Goal: Check status

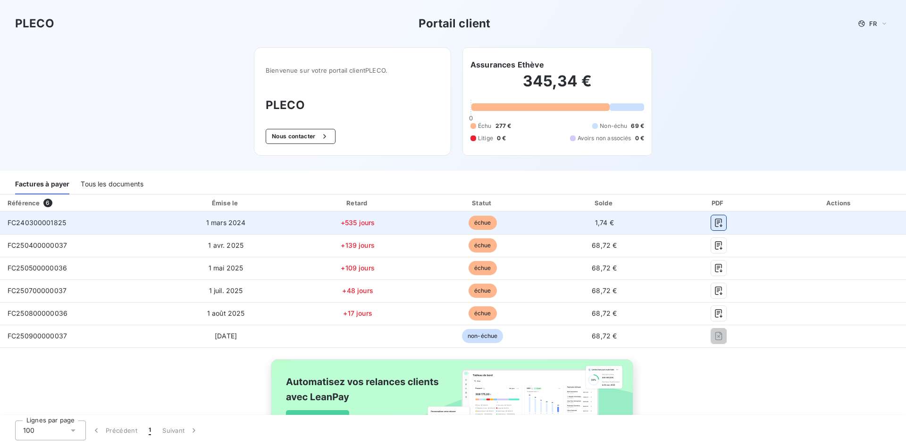
click at [715, 221] on icon "button" at bounding box center [718, 222] width 7 height 8
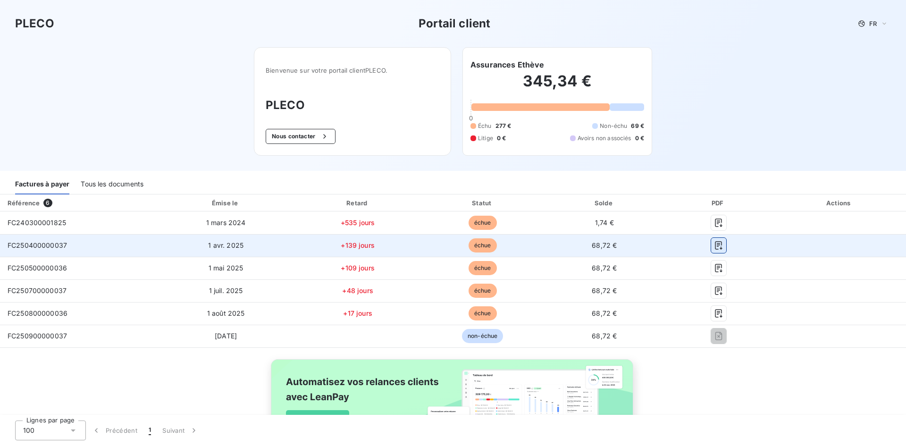
click at [715, 247] on icon "button" at bounding box center [718, 245] width 7 height 8
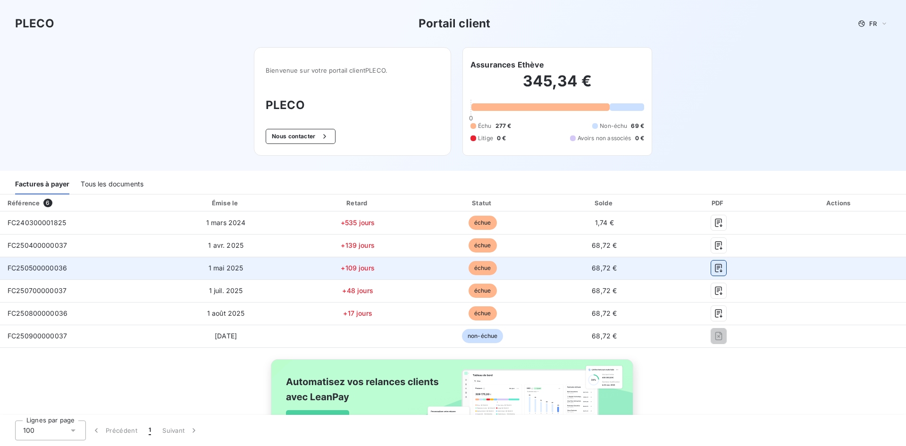
click at [714, 269] on icon "button" at bounding box center [718, 267] width 9 height 9
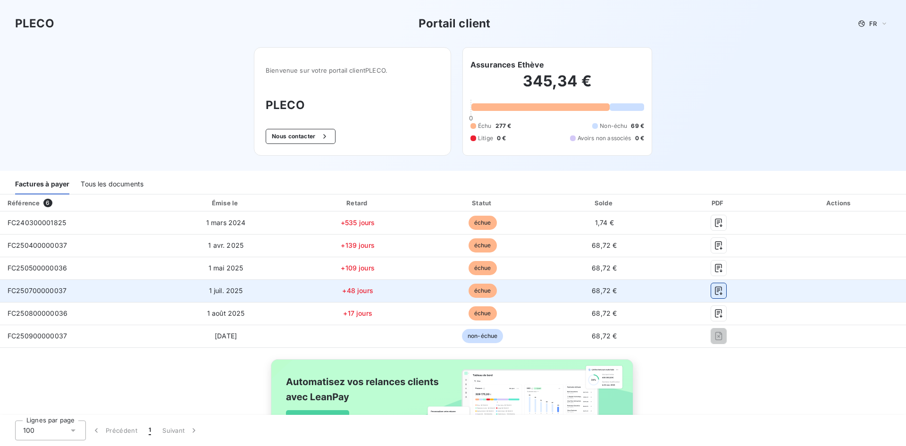
click at [715, 292] on icon "button" at bounding box center [718, 290] width 7 height 8
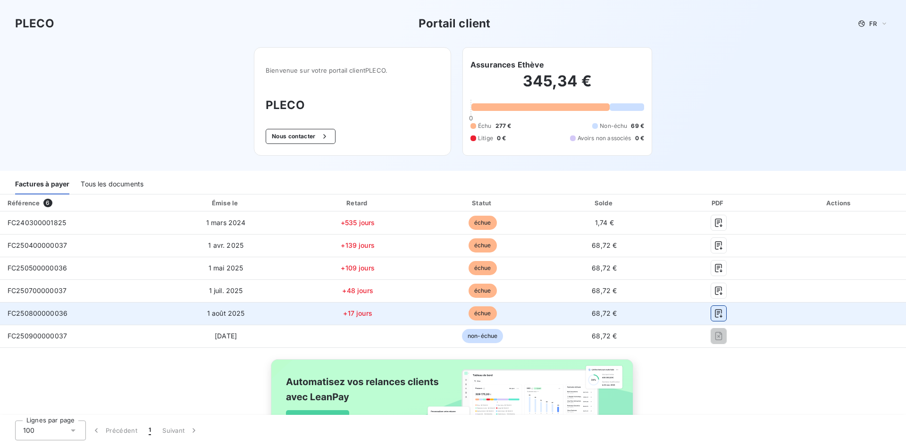
click at [714, 315] on icon "button" at bounding box center [718, 313] width 9 height 9
